Goal: Information Seeking & Learning: Learn about a topic

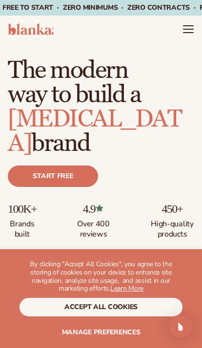
click at [134, 309] on button "accept all cookies" at bounding box center [100, 307] width 163 height 19
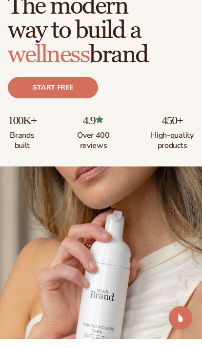
scroll to position [64, 0]
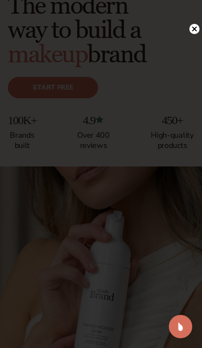
click at [196, 32] on icon at bounding box center [193, 29] width 5 height 5
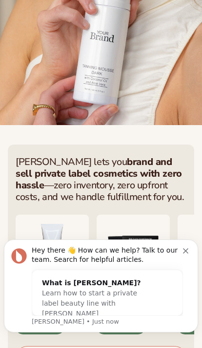
scroll to position [0, 0]
click at [186, 252] on icon "Dismiss notification" at bounding box center [185, 250] width 5 height 5
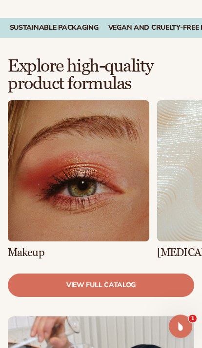
scroll to position [538, 0]
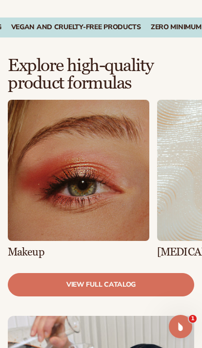
click at [145, 285] on link "view full catalog" at bounding box center [101, 284] width 186 height 23
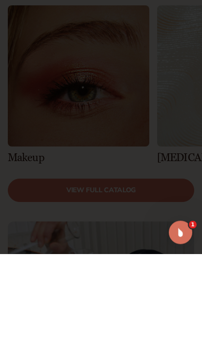
scroll to position [633, 0]
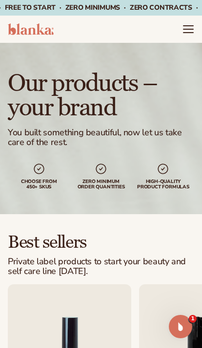
click at [193, 26] on icon "Menu" at bounding box center [188, 26] width 10 height 0
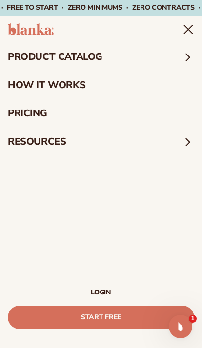
click at [16, 83] on link "How It Works" at bounding box center [101, 85] width 202 height 28
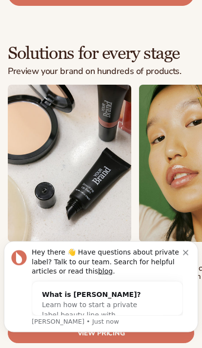
click at [186, 255] on icon "Dismiss notification" at bounding box center [185, 252] width 5 height 5
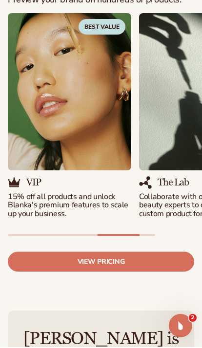
scroll to position [1143, 0]
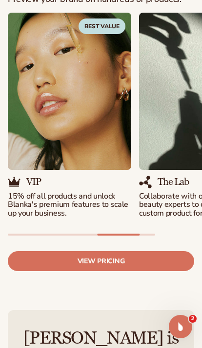
click at [140, 258] on link "View pricing" at bounding box center [101, 261] width 186 height 20
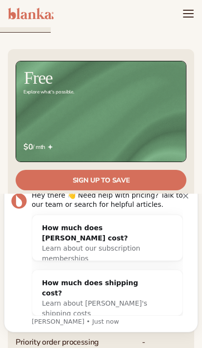
click at [180, 210] on div "Hey there 👋 Need help with pricing? Talk to our team or search for helpful arti…" at bounding box center [107, 200] width 151 height 19
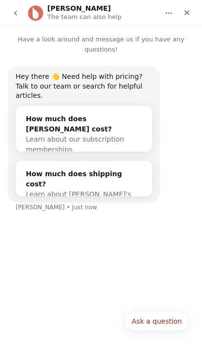
click at [185, 11] on icon "Close" at bounding box center [186, 12] width 5 height 5
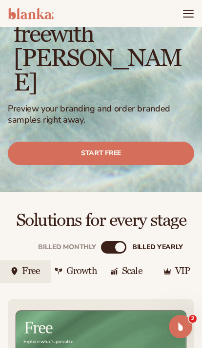
click at [77, 260] on div "Growth" at bounding box center [76, 271] width 51 height 22
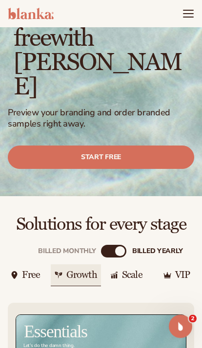
scroll to position [66, 0]
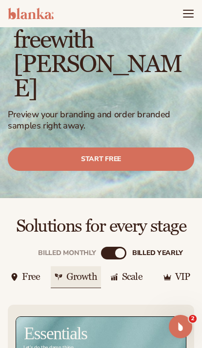
click at [184, 272] on div "VIP" at bounding box center [182, 277] width 15 height 10
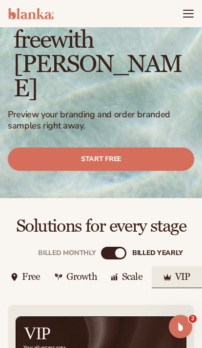
click at [110, 248] on div "Billed Monthly" at bounding box center [106, 253] width 10 height 10
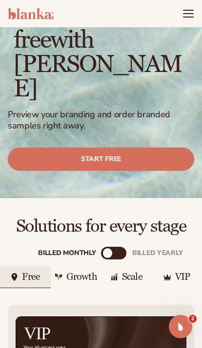
click at [180, 272] on div "VIP" at bounding box center [182, 277] width 15 height 10
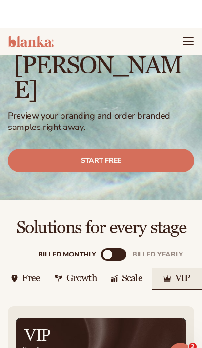
scroll to position [0, 0]
